Goal: Transaction & Acquisition: Purchase product/service

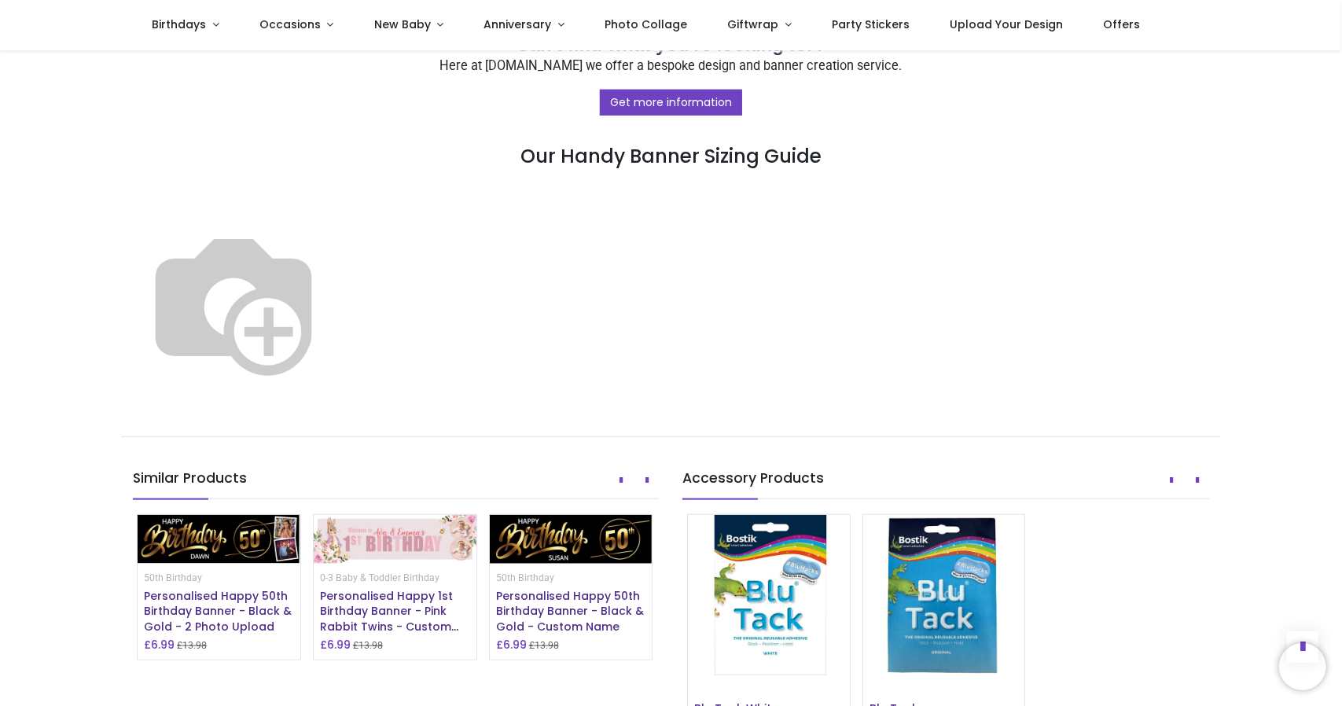
scroll to position [822, 0]
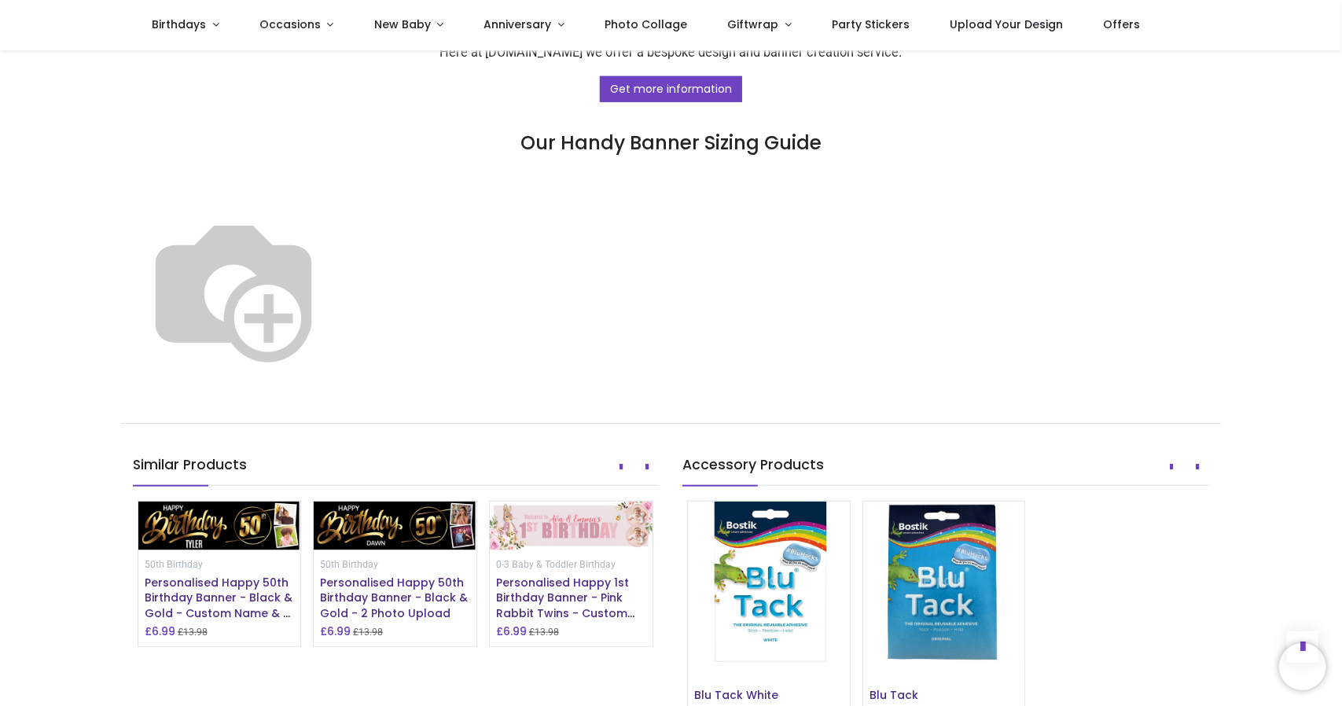
click at [334, 326] on img at bounding box center [233, 288] width 201 height 201
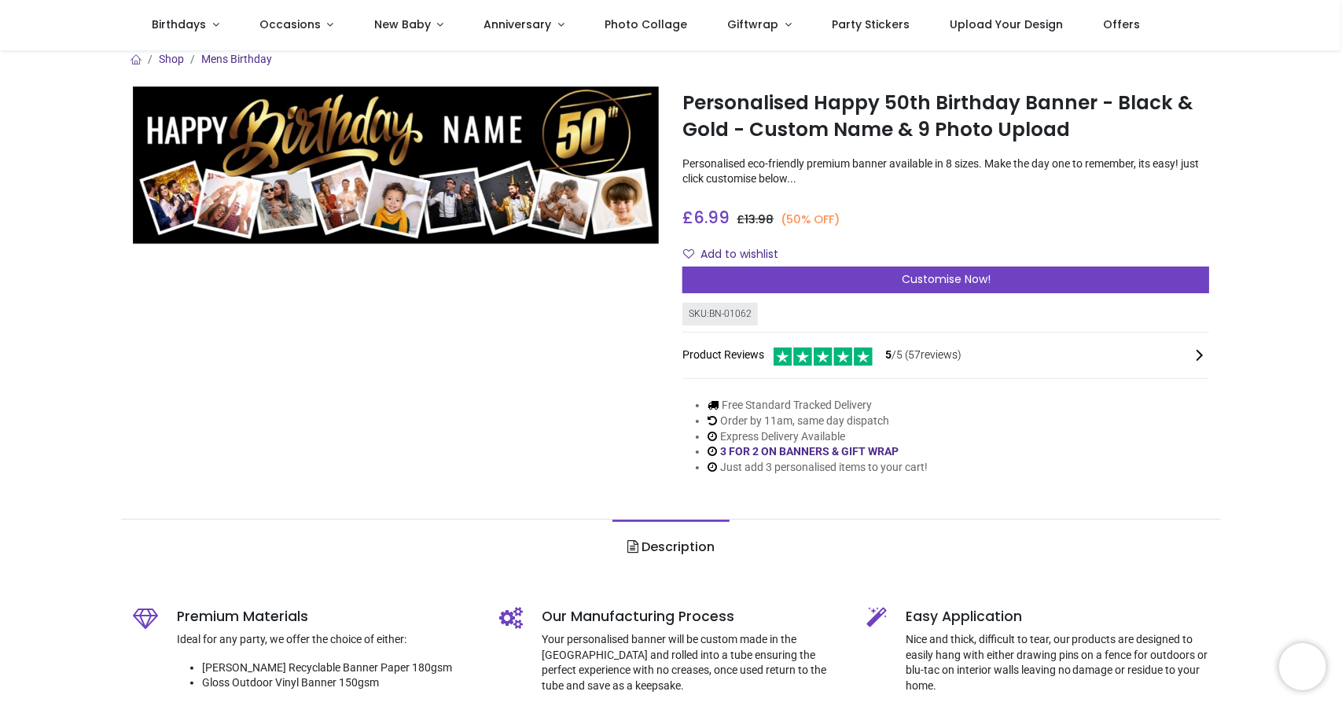
scroll to position [0, 0]
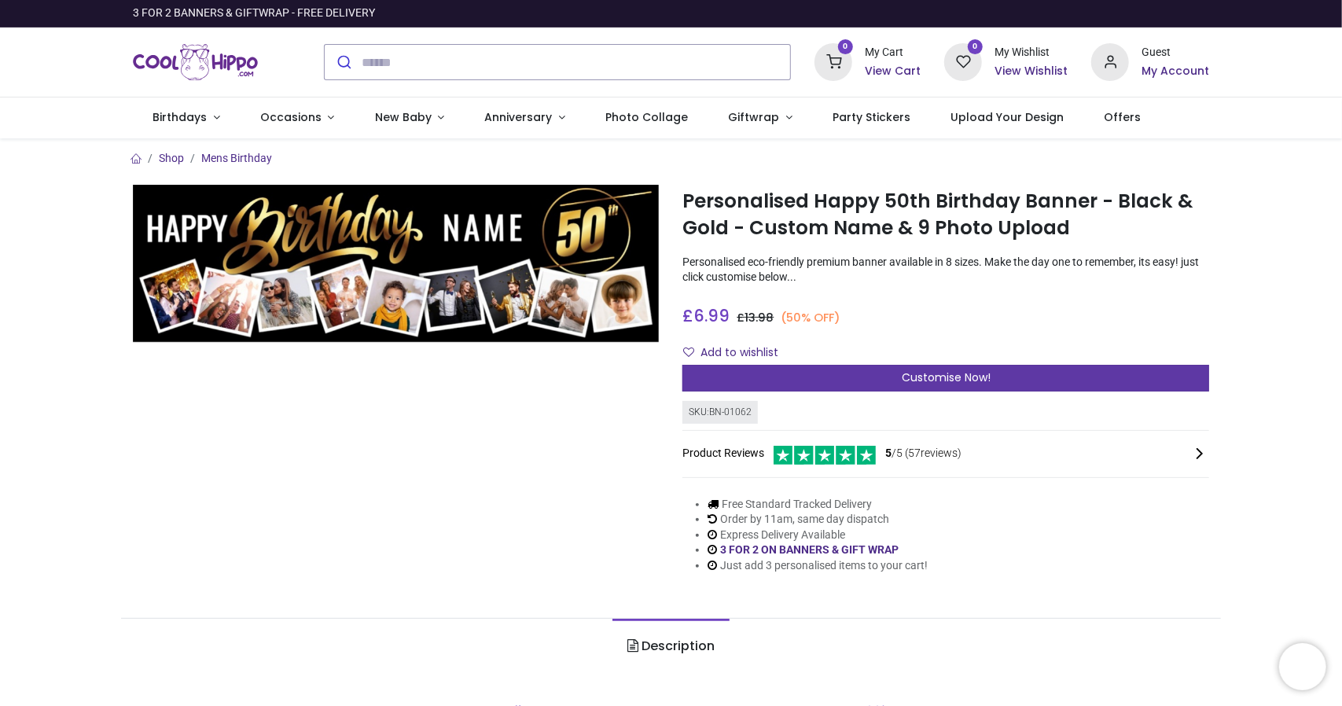
click at [933, 374] on span "Customise Now!" at bounding box center [946, 378] width 89 height 16
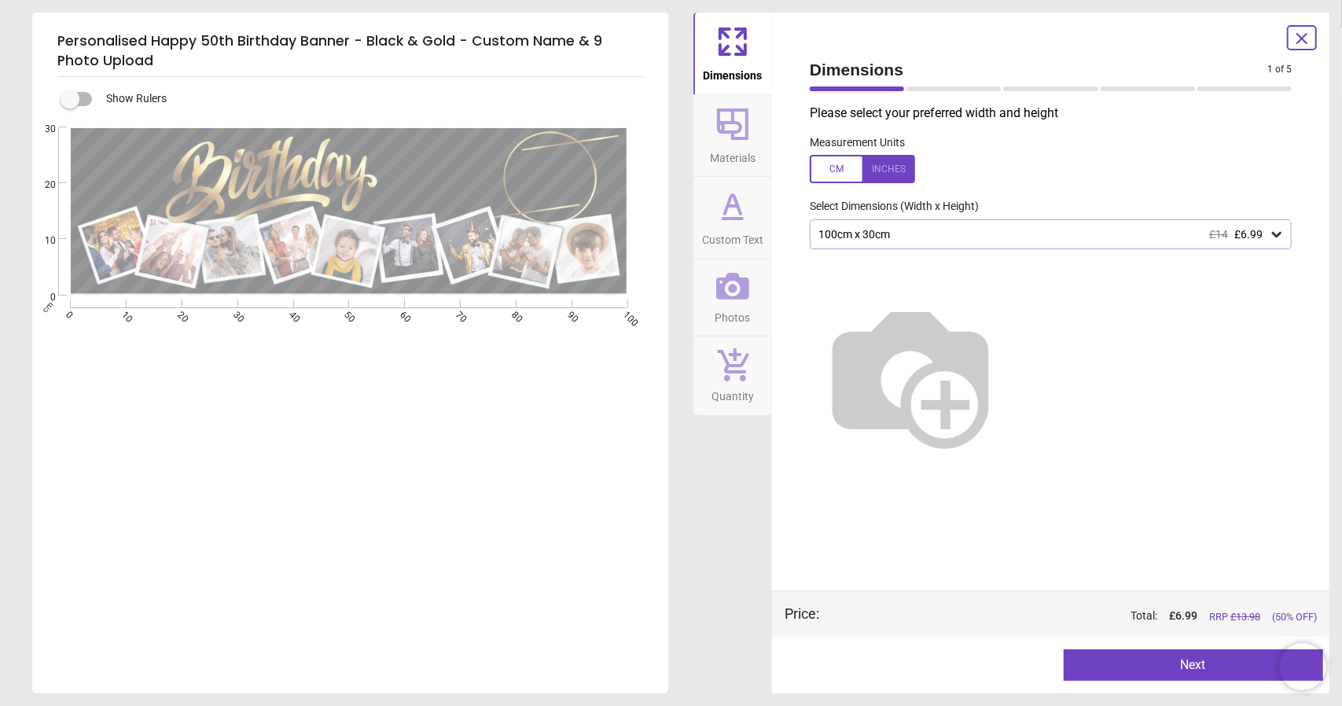
click at [891, 235] on div "100cm x 30cm £14 £6.99" at bounding box center [1043, 234] width 452 height 13
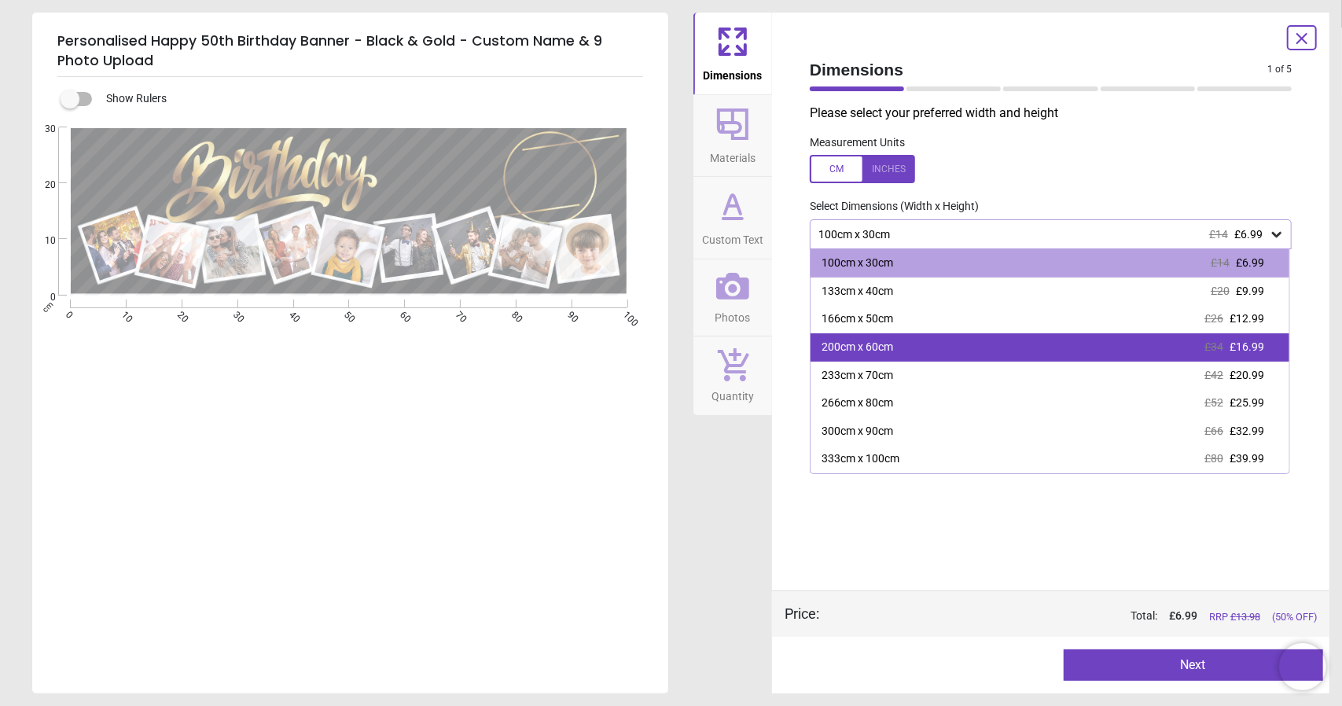
click at [914, 341] on div "200cm x 60cm £34 £16.99" at bounding box center [1050, 347] width 479 height 28
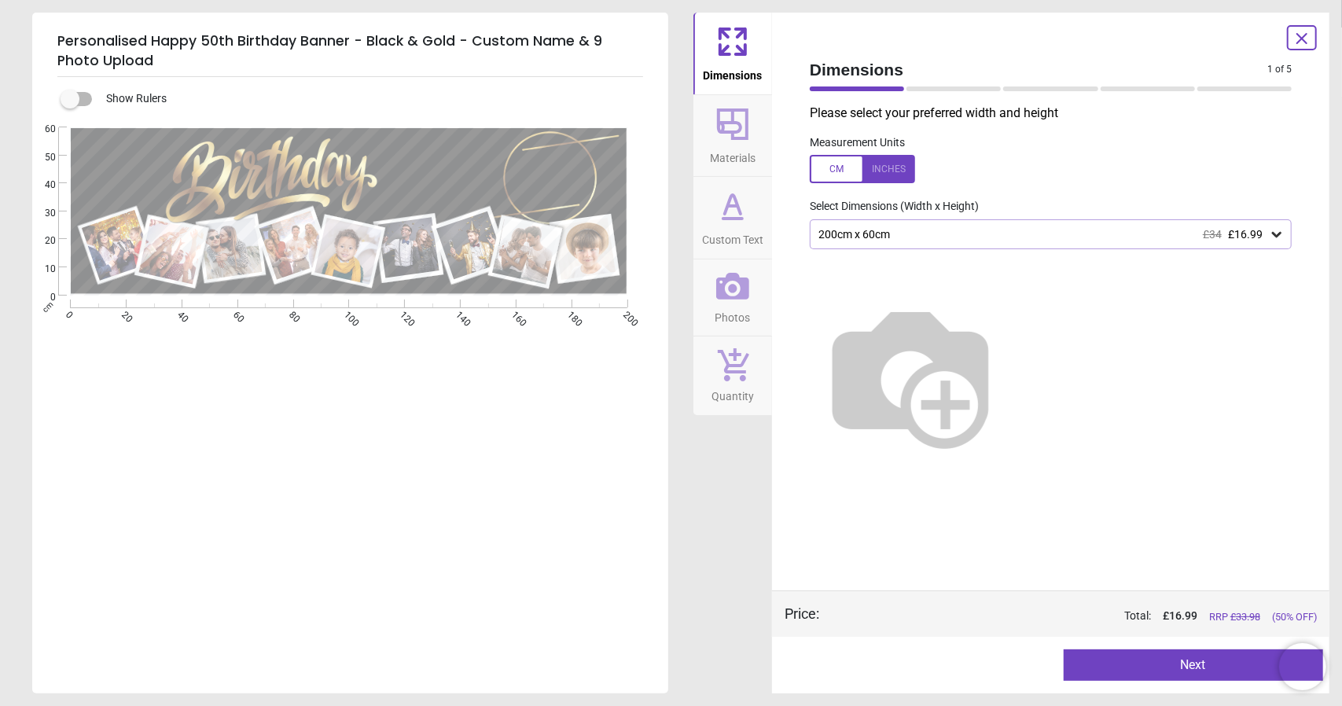
click at [1139, 653] on button "Next" at bounding box center [1194, 665] width 260 height 31
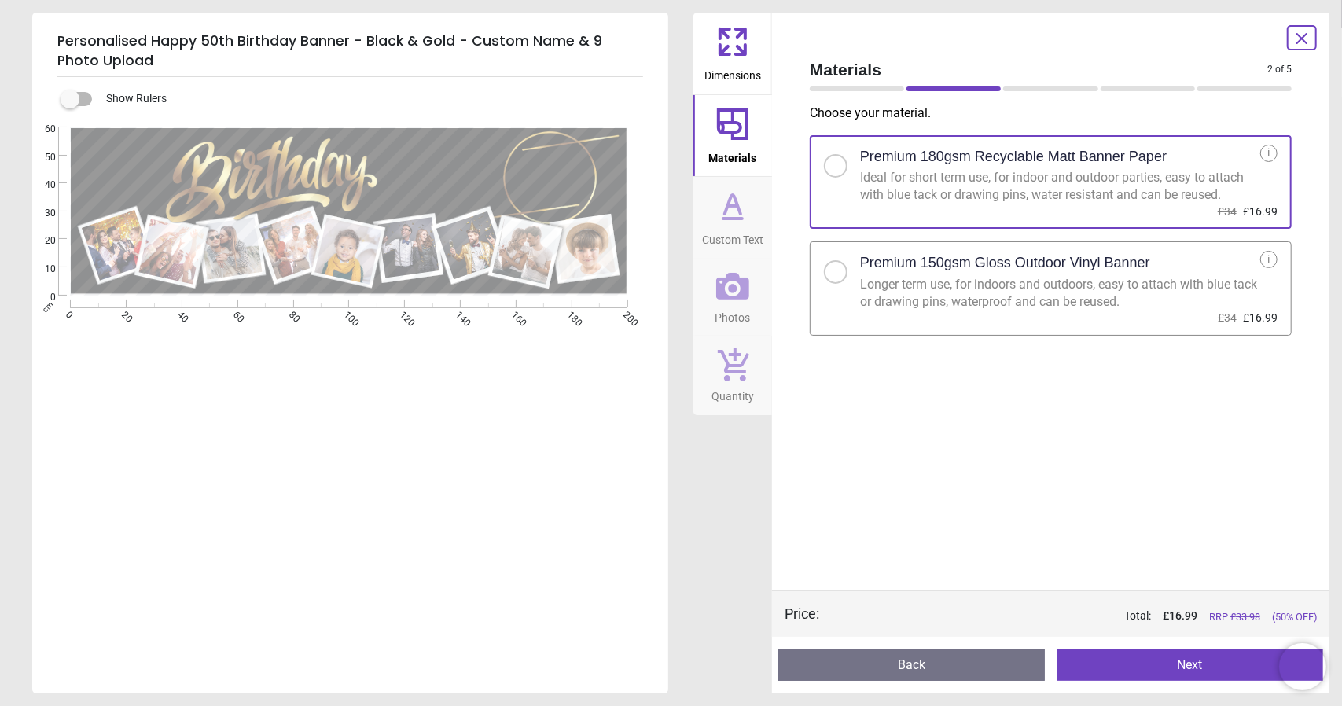
click at [1162, 661] on button "Next" at bounding box center [1191, 665] width 267 height 31
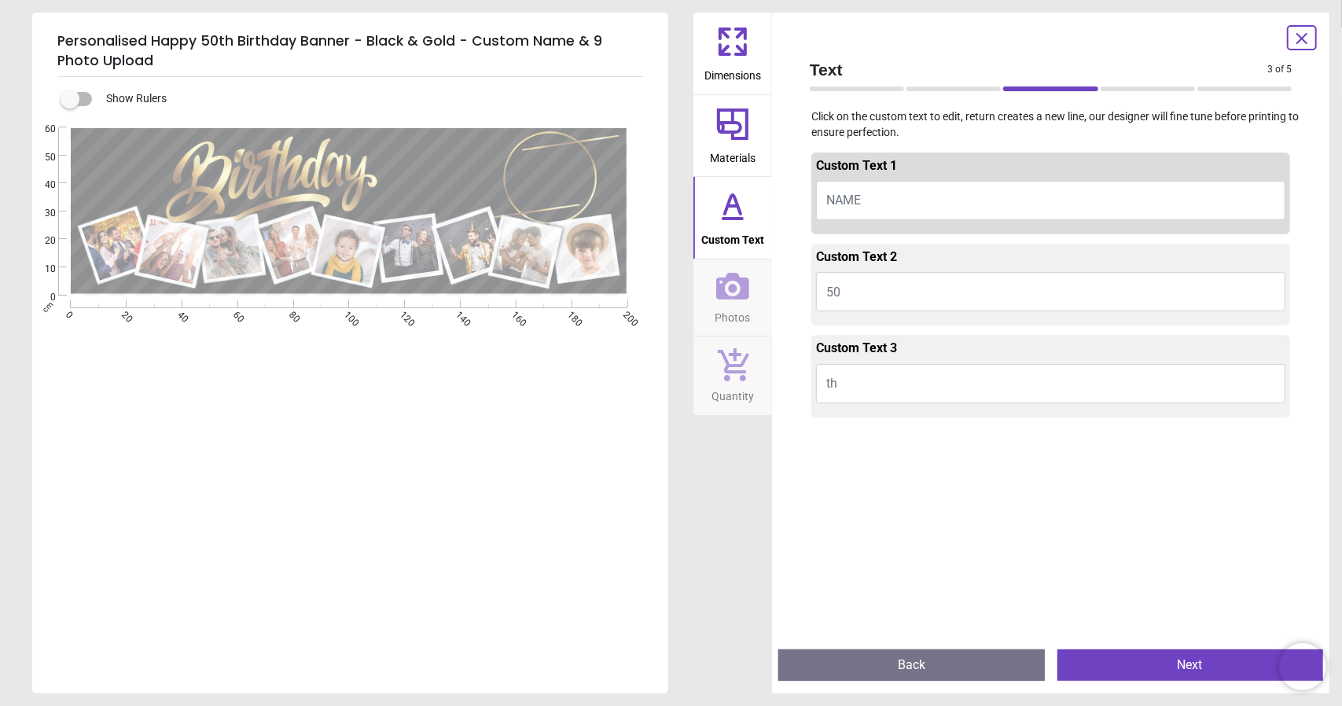
click at [926, 199] on button "NAME" at bounding box center [1050, 200] width 469 height 39
type textarea "*******"
click at [1208, 661] on button "Next" at bounding box center [1191, 665] width 267 height 31
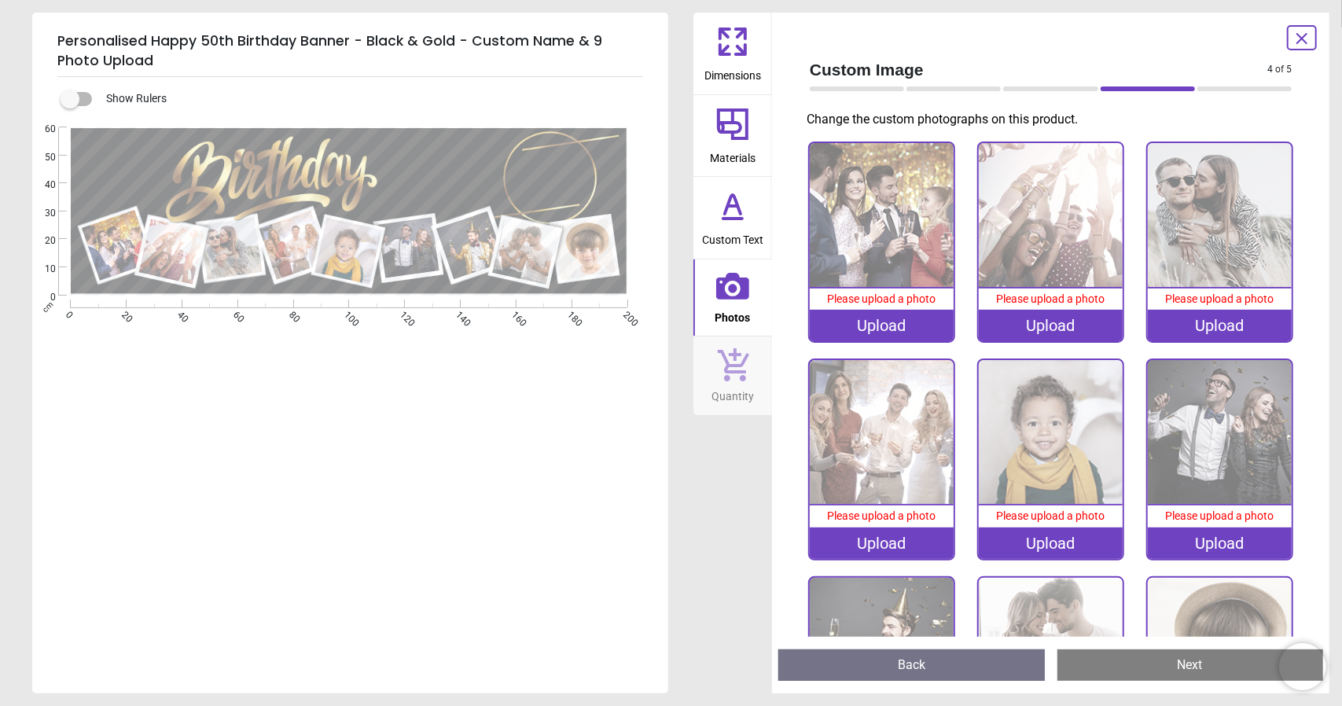
click at [892, 320] on div "Upload" at bounding box center [882, 325] width 144 height 31
